Goal: Register for event/course

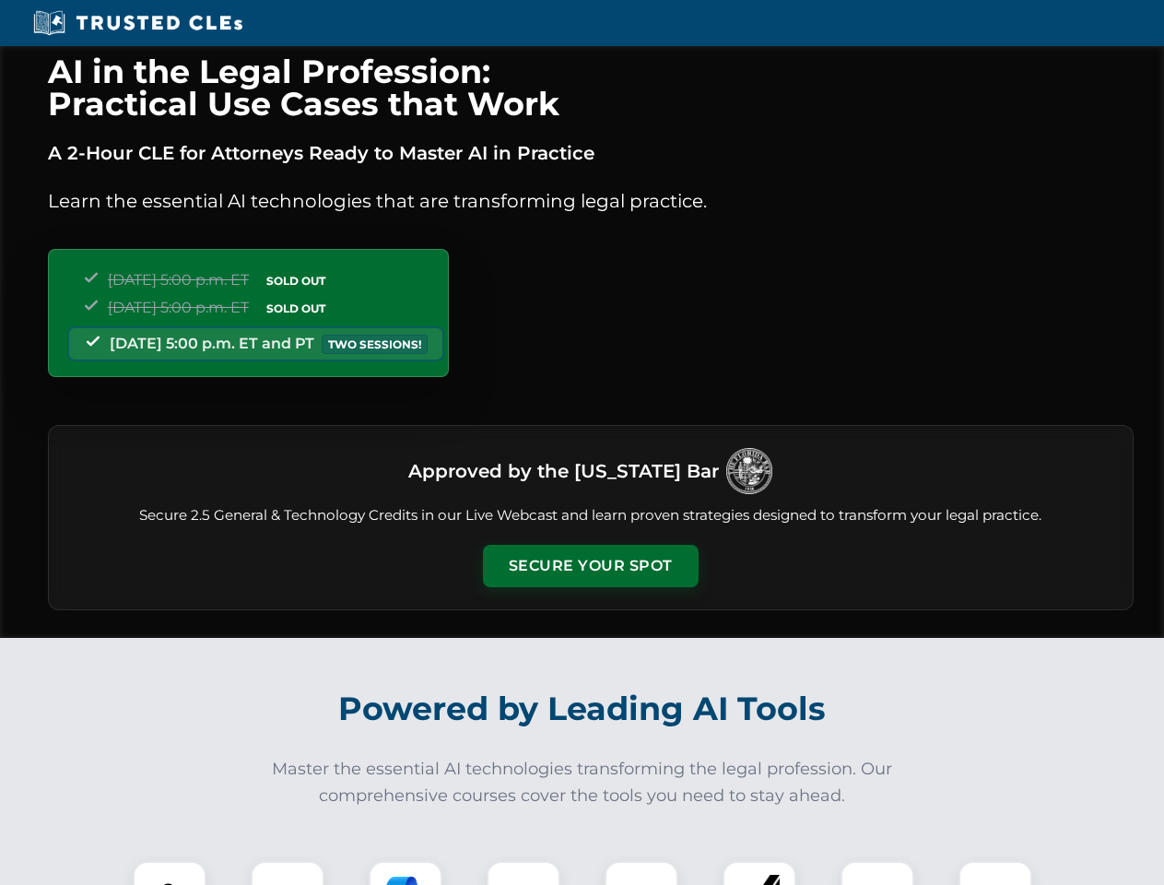
click at [590, 566] on button "Secure Your Spot" at bounding box center [591, 566] width 216 height 42
click at [170, 873] on img at bounding box center [169, 897] width 53 height 53
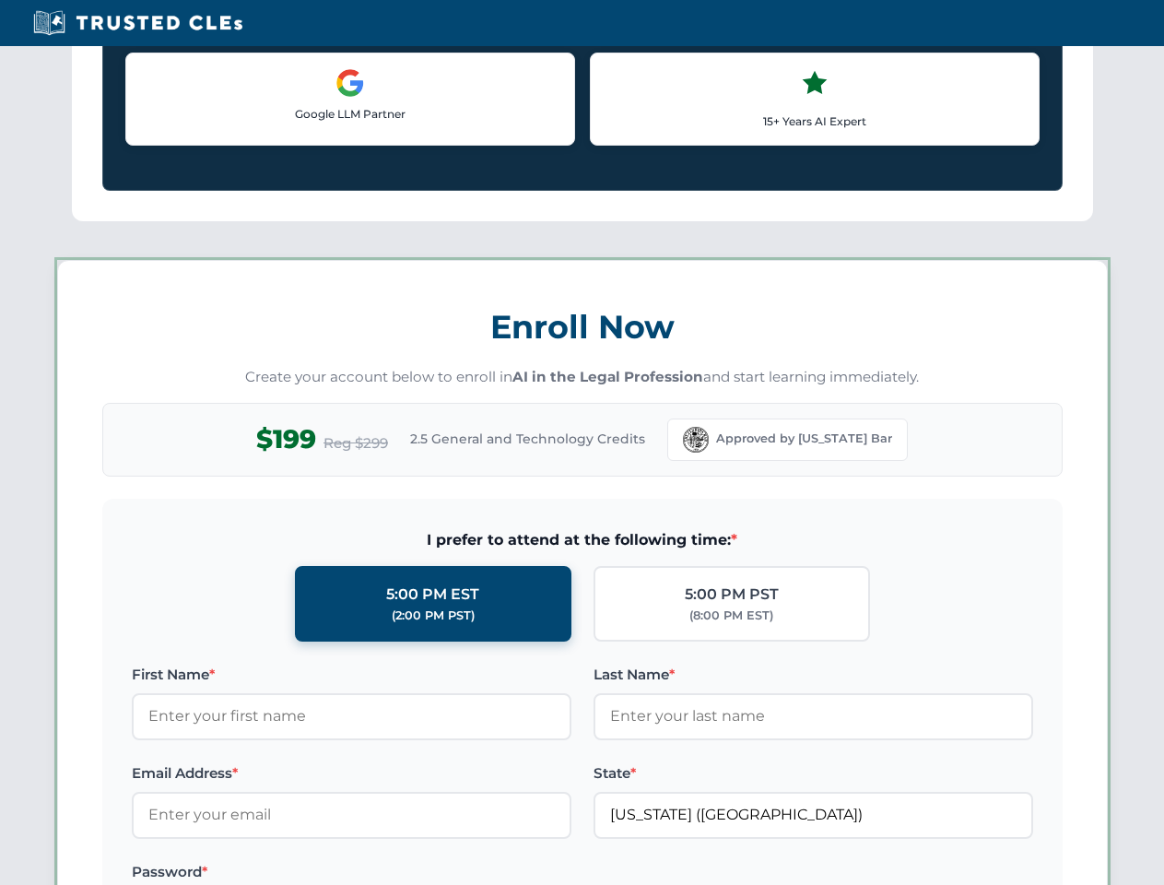
click at [405, 873] on label "Password *" at bounding box center [352, 872] width 440 height 22
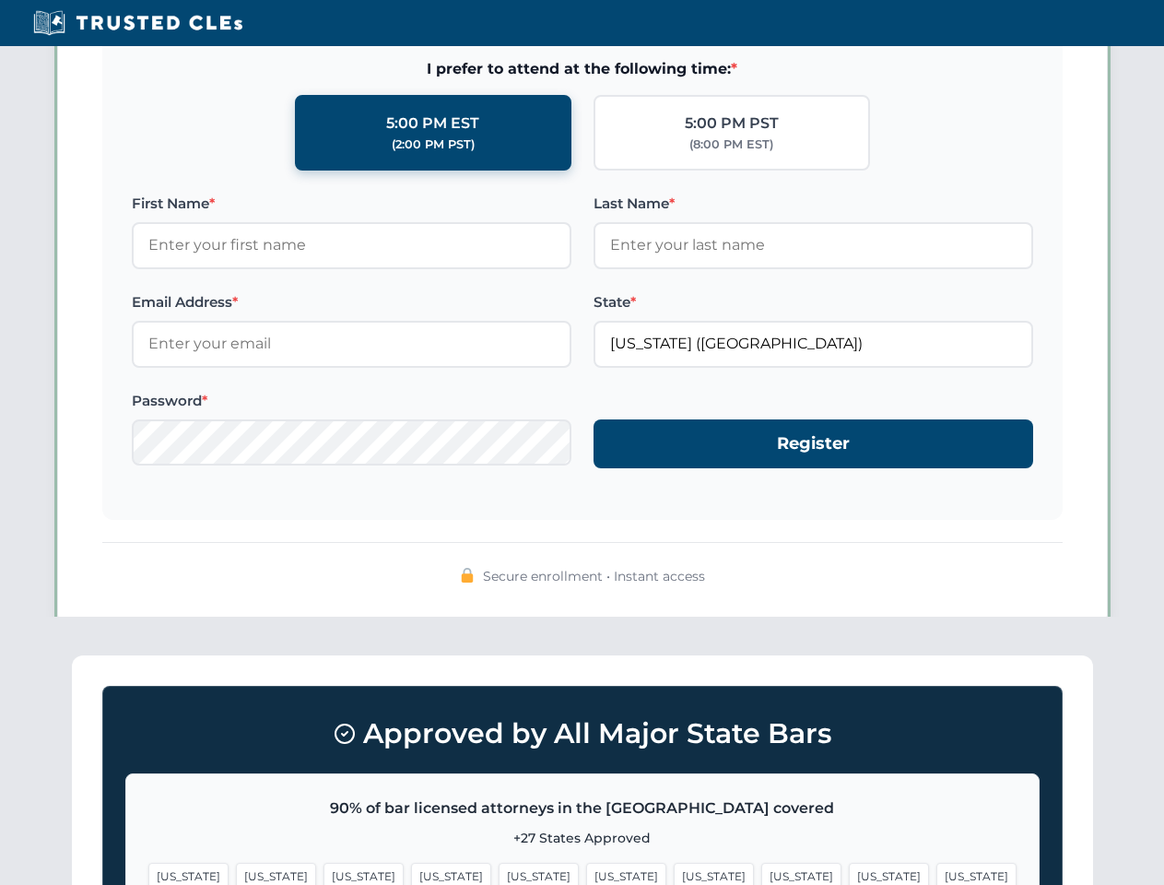
click at [849, 873] on span "[US_STATE]" at bounding box center [889, 876] width 80 height 27
